Goal: Task Accomplishment & Management: Use online tool/utility

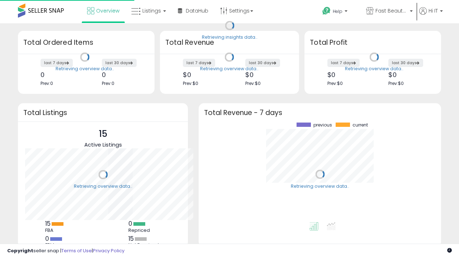
scroll to position [100, 228]
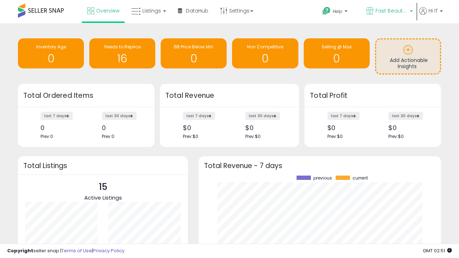
click at [389, 11] on span "Fast Beauty ([GEOGRAPHIC_DATA])" at bounding box center [392, 10] width 32 height 7
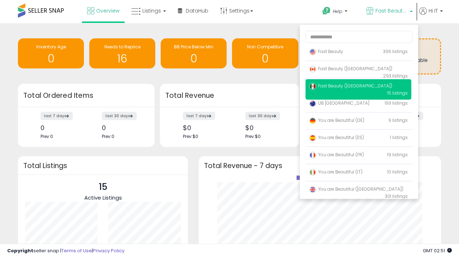
click at [358, 104] on p "UB Australia 193 listings" at bounding box center [359, 103] width 106 height 14
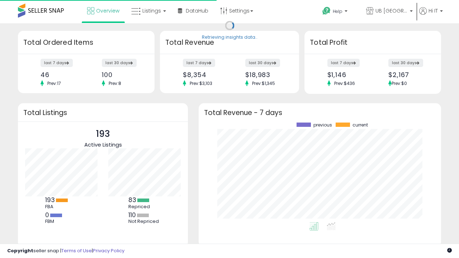
scroll to position [100, 228]
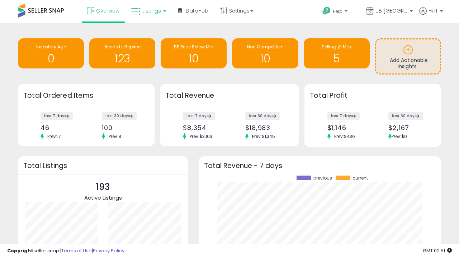
click at [148, 11] on span "Listings" at bounding box center [151, 10] width 19 height 7
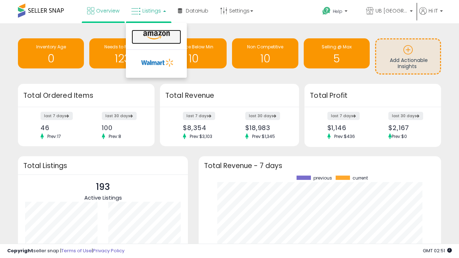
click at [156, 36] on icon at bounding box center [156, 35] width 31 height 9
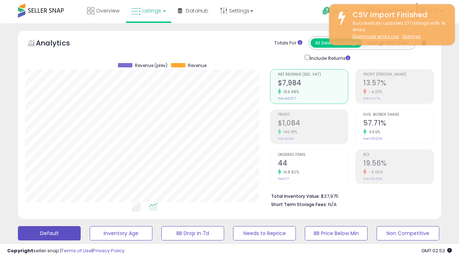
scroll to position [147, 245]
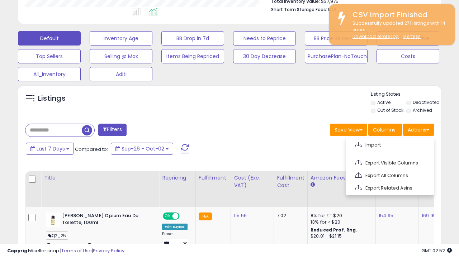
click at [358, 144] on span at bounding box center [358, 144] width 7 height 5
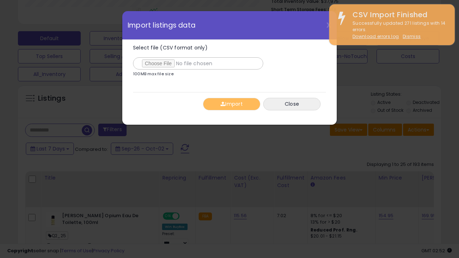
type input "**********"
click at [231, 104] on button "Import" at bounding box center [231, 104] width 57 height 13
